Goal: Task Accomplishment & Management: Manage account settings

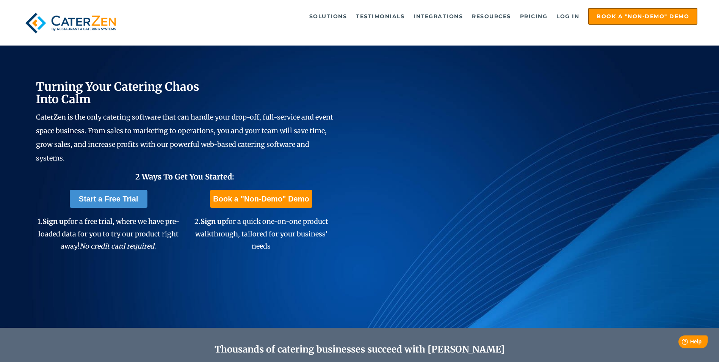
click at [682, 38] on div "Solutions Catering CRM Catering Sales Catering Management Catering Marketing Ca…" at bounding box center [360, 23] width 676 height 30
drag, startPoint x: 579, startPoint y: 15, endPoint x: 549, endPoint y: 32, distance: 34.5
click at [579, 15] on link "Log in" at bounding box center [568, 16] width 30 height 15
click at [567, 12] on link "Log in" at bounding box center [568, 16] width 30 height 15
click at [576, 18] on link "Log in" at bounding box center [568, 16] width 30 height 15
